Goal: Information Seeking & Learning: Learn about a topic

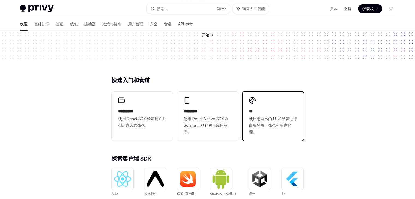
scroll to position [88, 0]
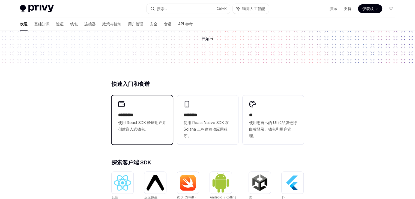
click at [119, 131] on div "********* 使用 React SDK 验证用户并创建嵌入式钱包。" at bounding box center [142, 116] width 61 height 43
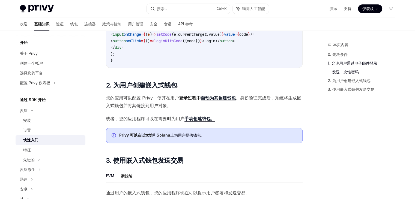
scroll to position [317, 0]
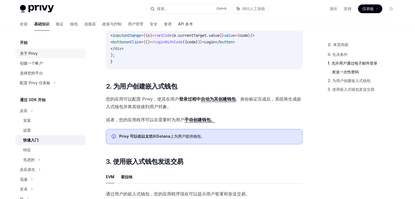
click at [31, 56] on font "关于 Privy" at bounding box center [29, 53] width 18 height 5
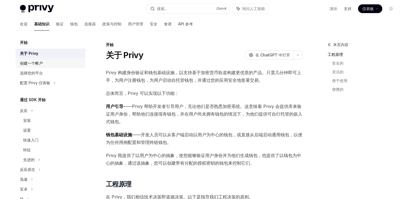
click at [31, 67] on div "创建一个帐户" at bounding box center [31, 63] width 23 height 7
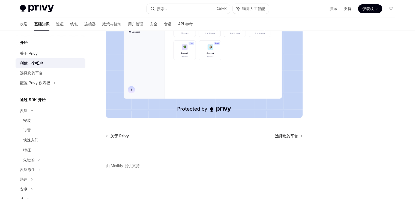
scroll to position [167, 0]
click at [43, 75] on font "选择您的平台" at bounding box center [31, 73] width 23 height 5
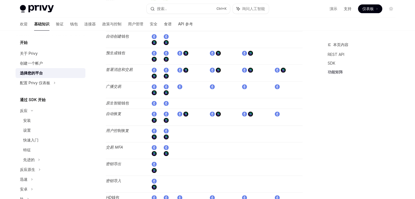
scroll to position [682, 0]
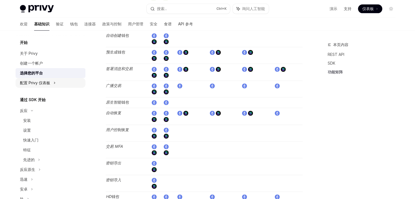
click at [43, 88] on div "配置 Privy 仪表板" at bounding box center [51, 83] width 70 height 10
type textarea "*"
